Goal: Information Seeking & Learning: Learn about a topic

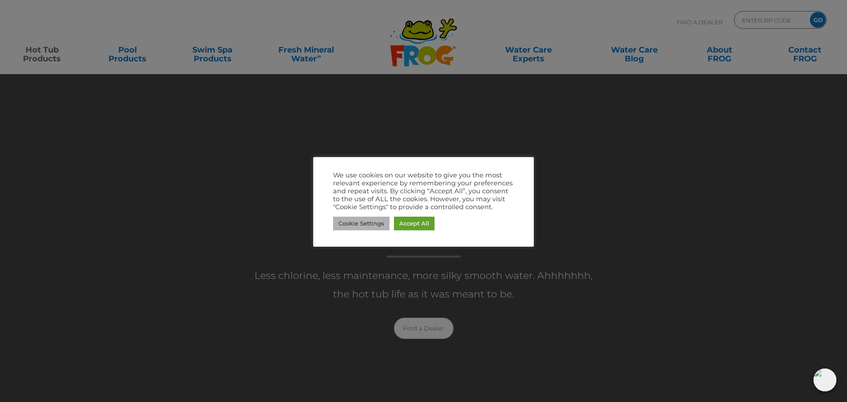
click at [376, 225] on link "Cookie Settings" at bounding box center [361, 224] width 56 height 14
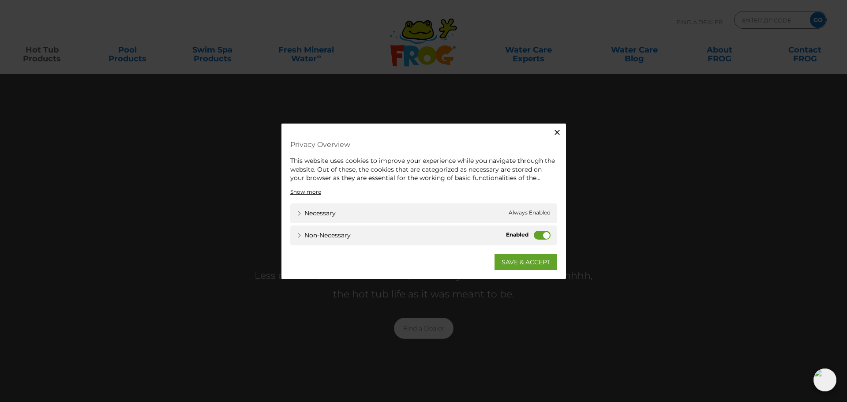
click at [540, 237] on label "Non-necessary" at bounding box center [542, 234] width 17 height 9
click at [0, 0] on input "Non-necessary" at bounding box center [0, 0] width 0 height 0
click at [522, 262] on link "SAVE & ACCEPT" at bounding box center [525, 262] width 63 height 16
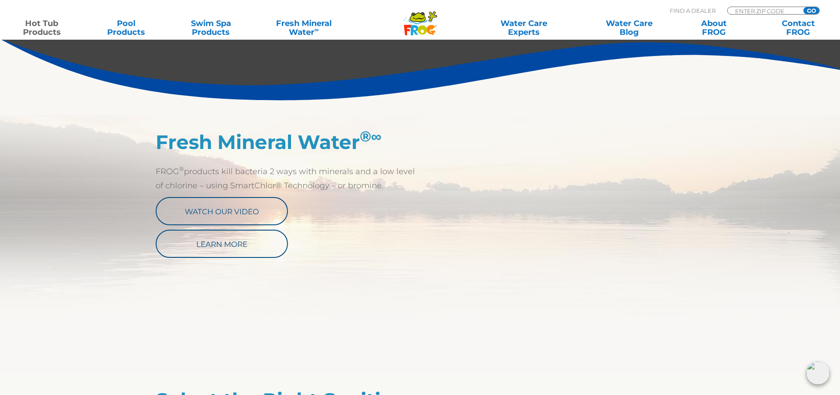
scroll to position [353, 0]
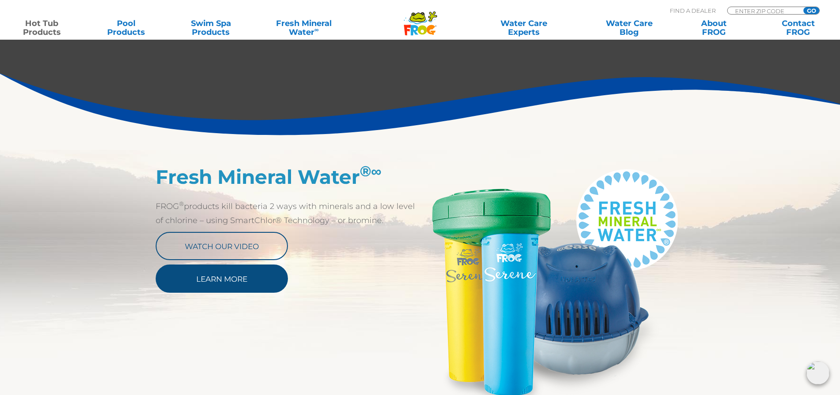
click at [216, 282] on link "Learn More" at bounding box center [222, 279] width 132 height 28
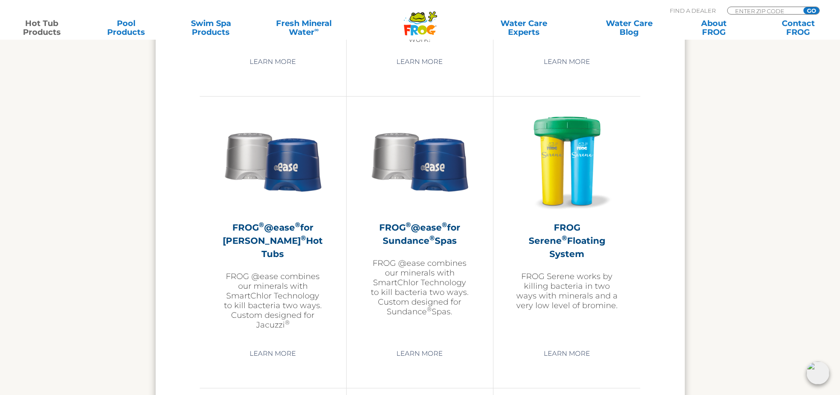
scroll to position [1500, 0]
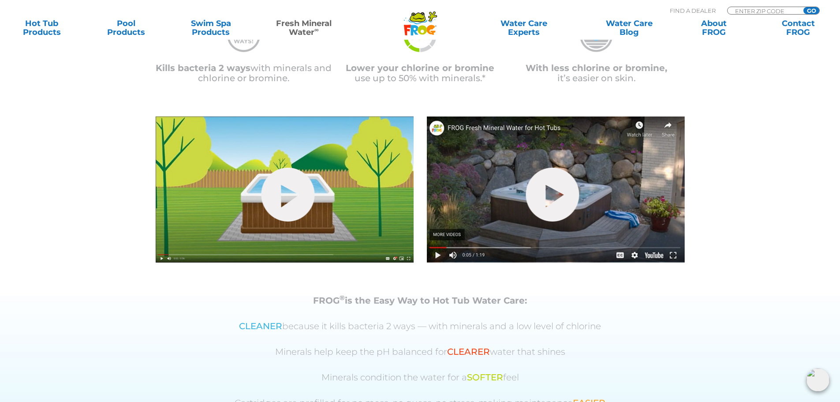
scroll to position [265, 0]
